Goal: Book appointment/travel/reservation

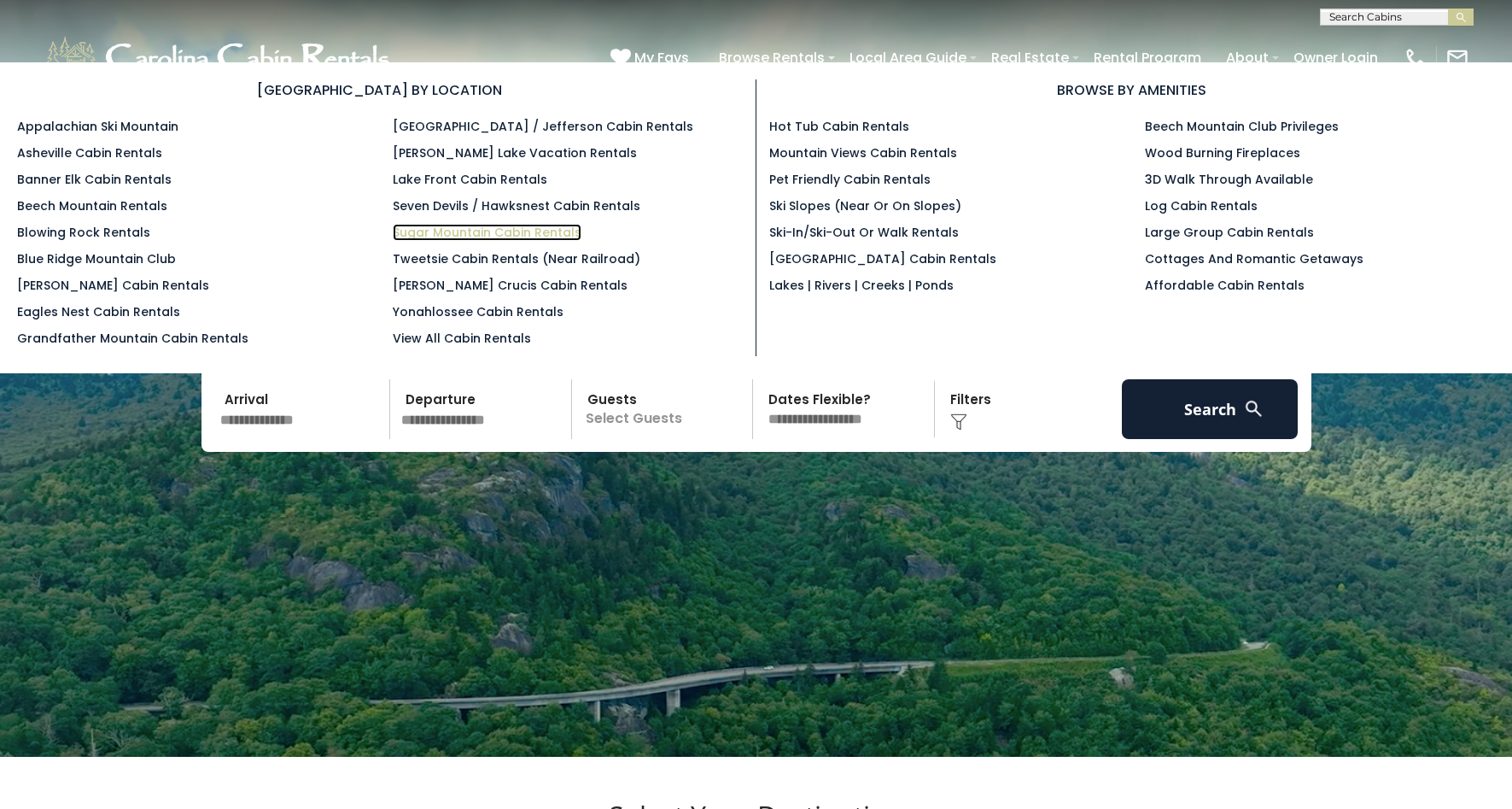
click at [445, 233] on link "Sugar Mountain Cabin Rentals" at bounding box center [487, 232] width 189 height 17
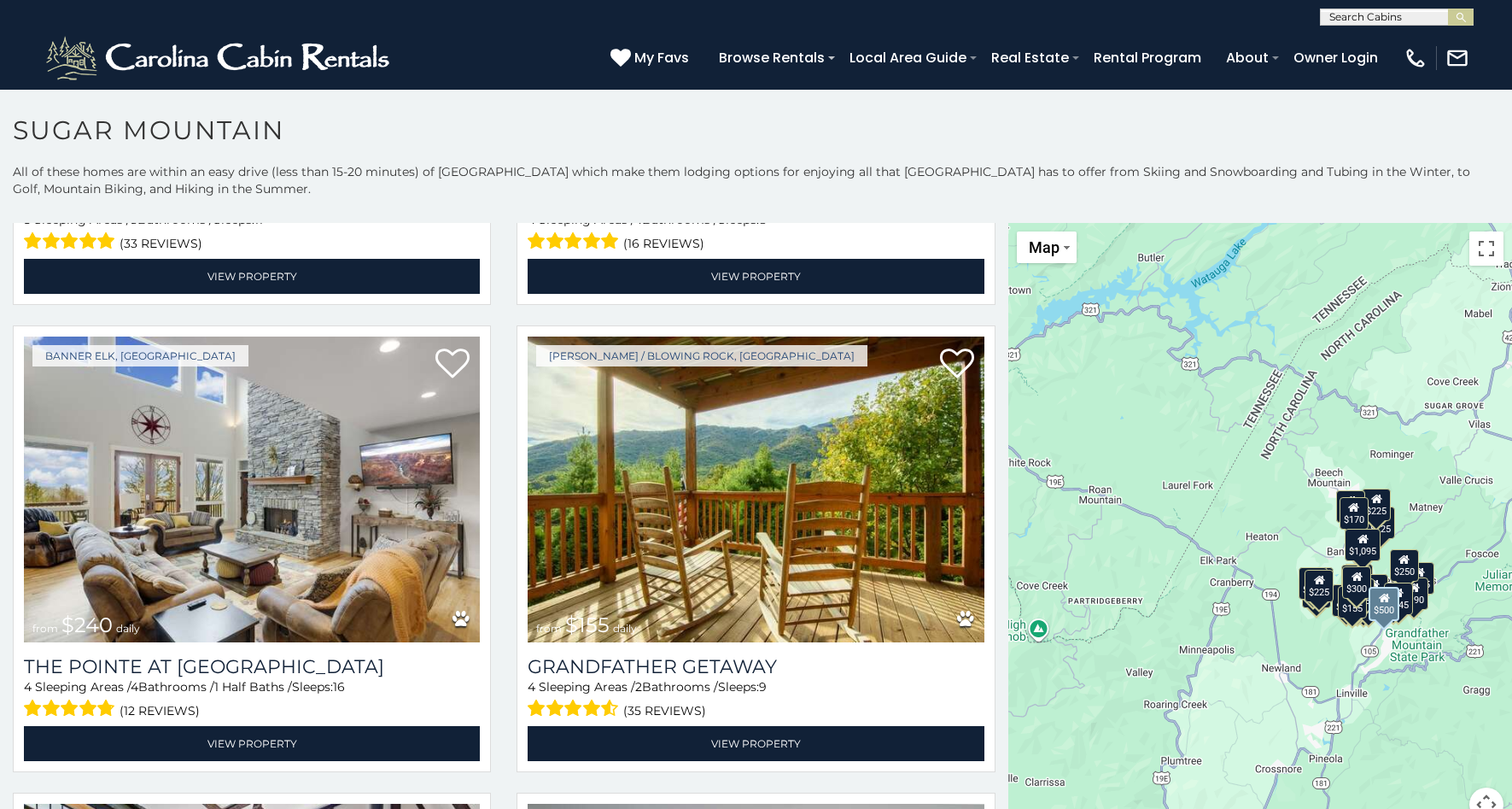
scroll to position [4718, 0]
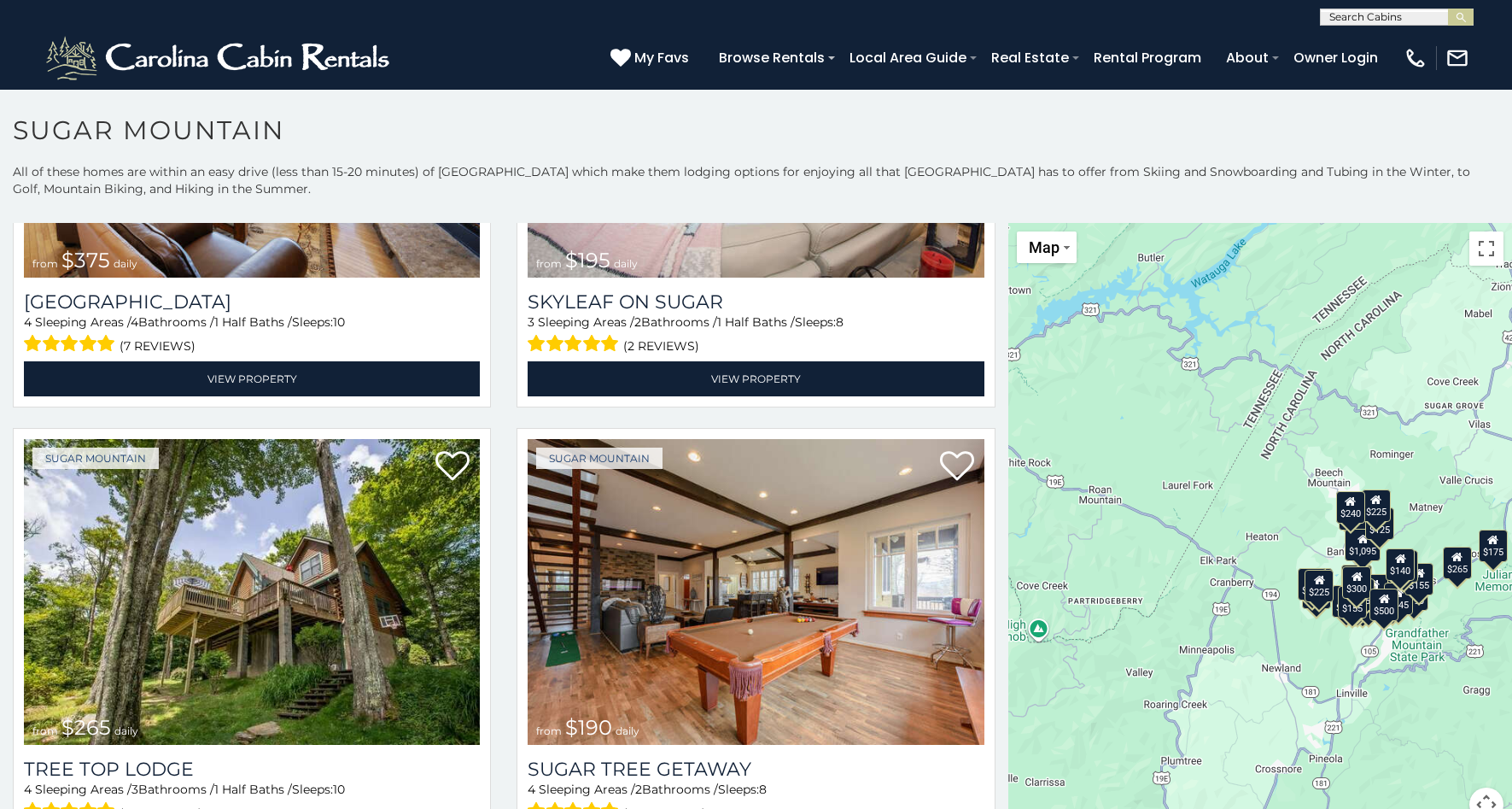
scroll to position [1, 0]
click at [1354, 24] on input "text" at bounding box center [1395, 19] width 149 height 17
type input "******"
click at [1371, 44] on li "Angels Peak" at bounding box center [1397, 40] width 152 height 15
click at [1473, 14] on button "submit" at bounding box center [1460, 16] width 25 height 17
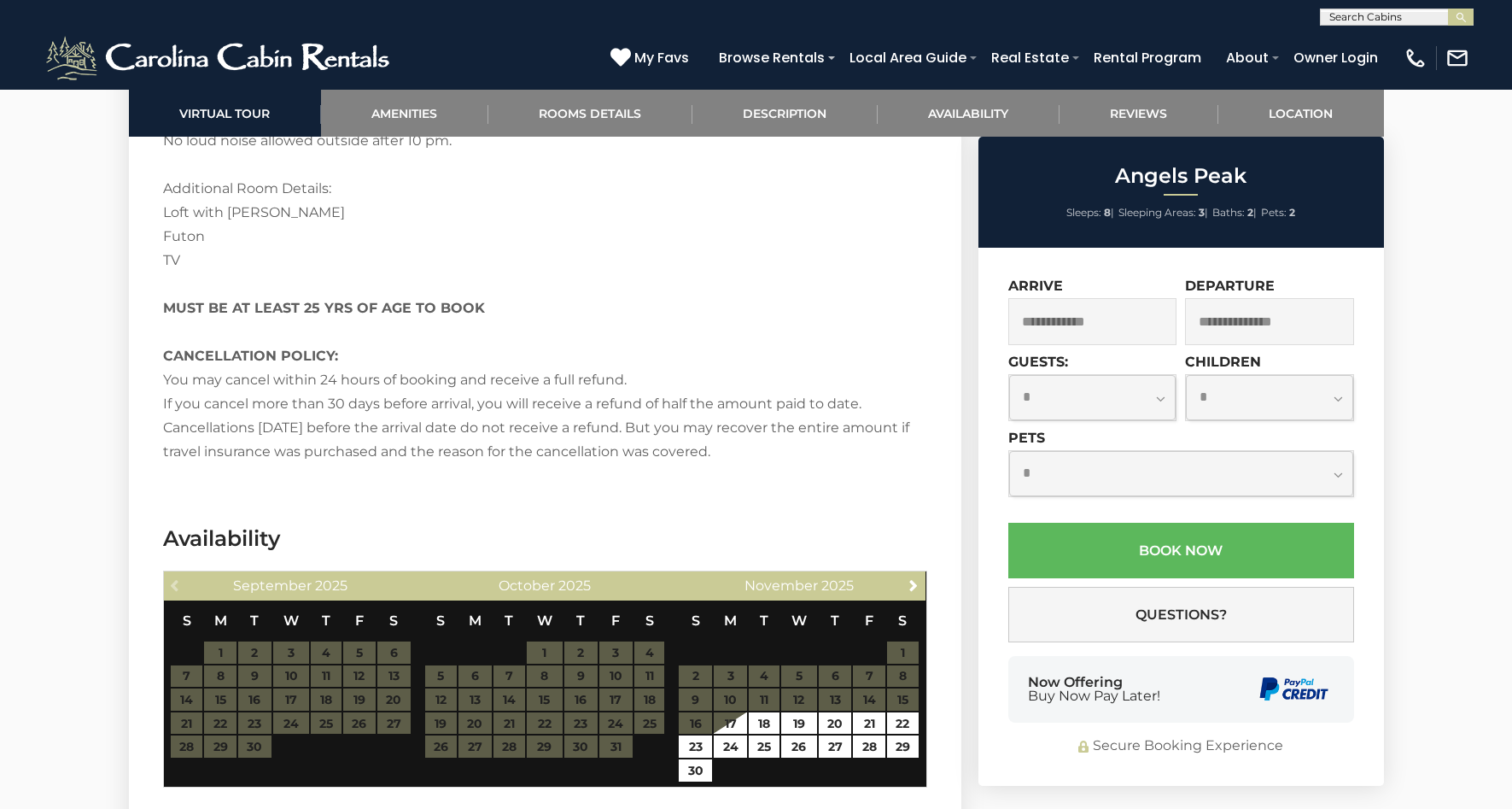
scroll to position [2697, 0]
